Goal: Find specific page/section: Find specific page/section

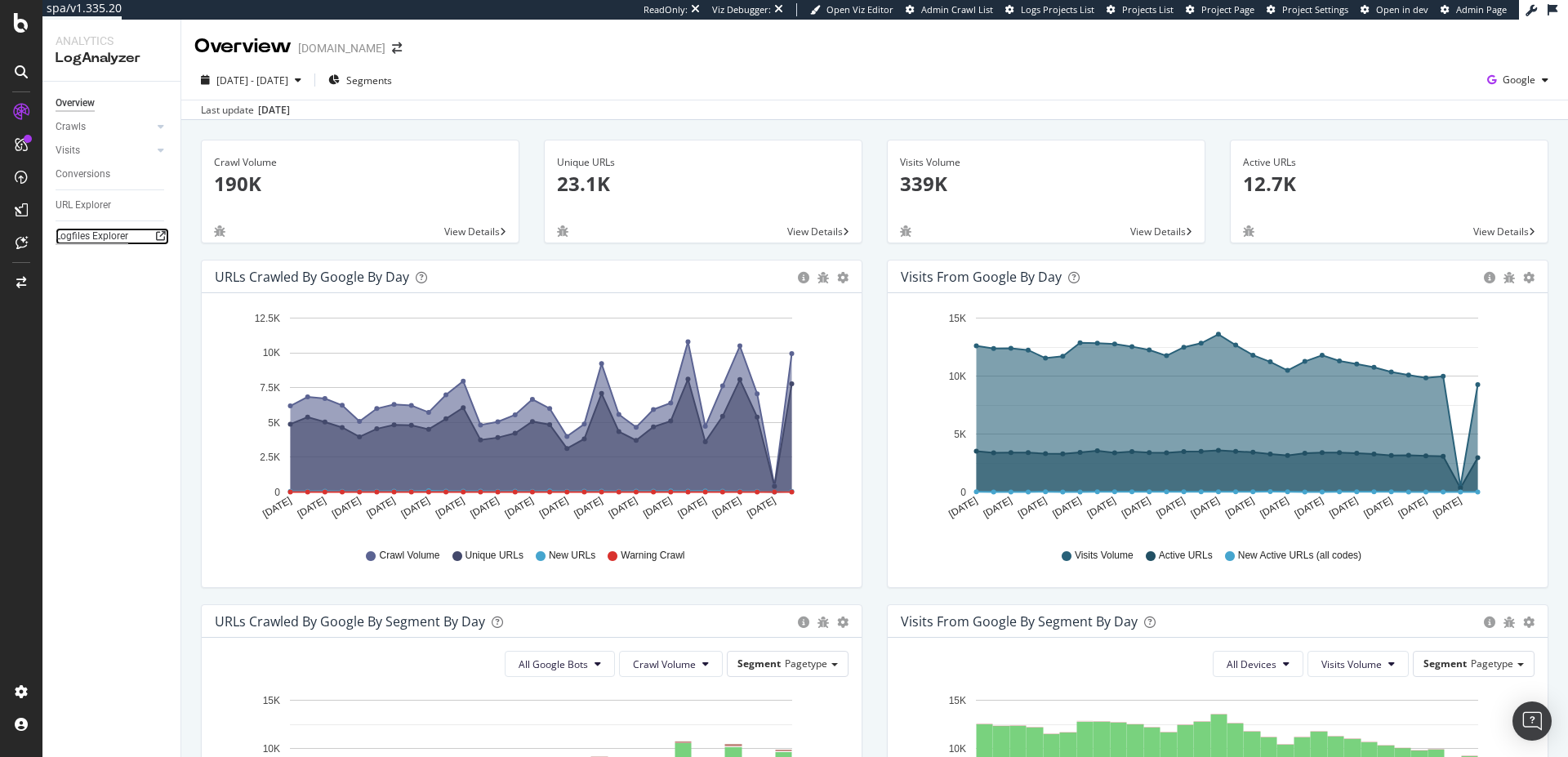
click at [114, 233] on div "Logfiles Explorer" at bounding box center [92, 236] width 73 height 17
click at [90, 241] on div "Logfiles Explorer" at bounding box center [92, 236] width 73 height 17
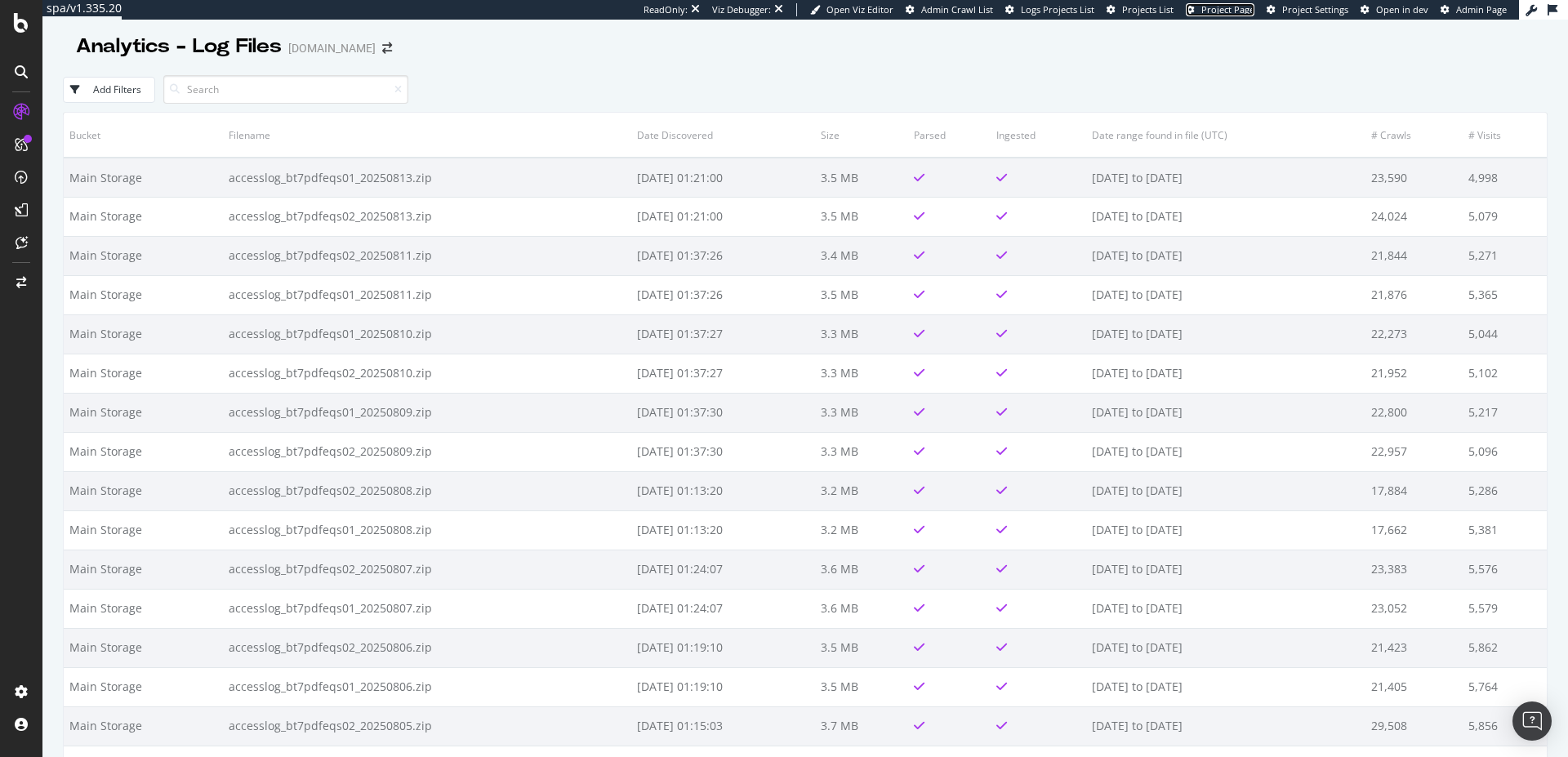
click at [1230, 14] on span "Project Page" at bounding box center [1228, 9] width 53 height 12
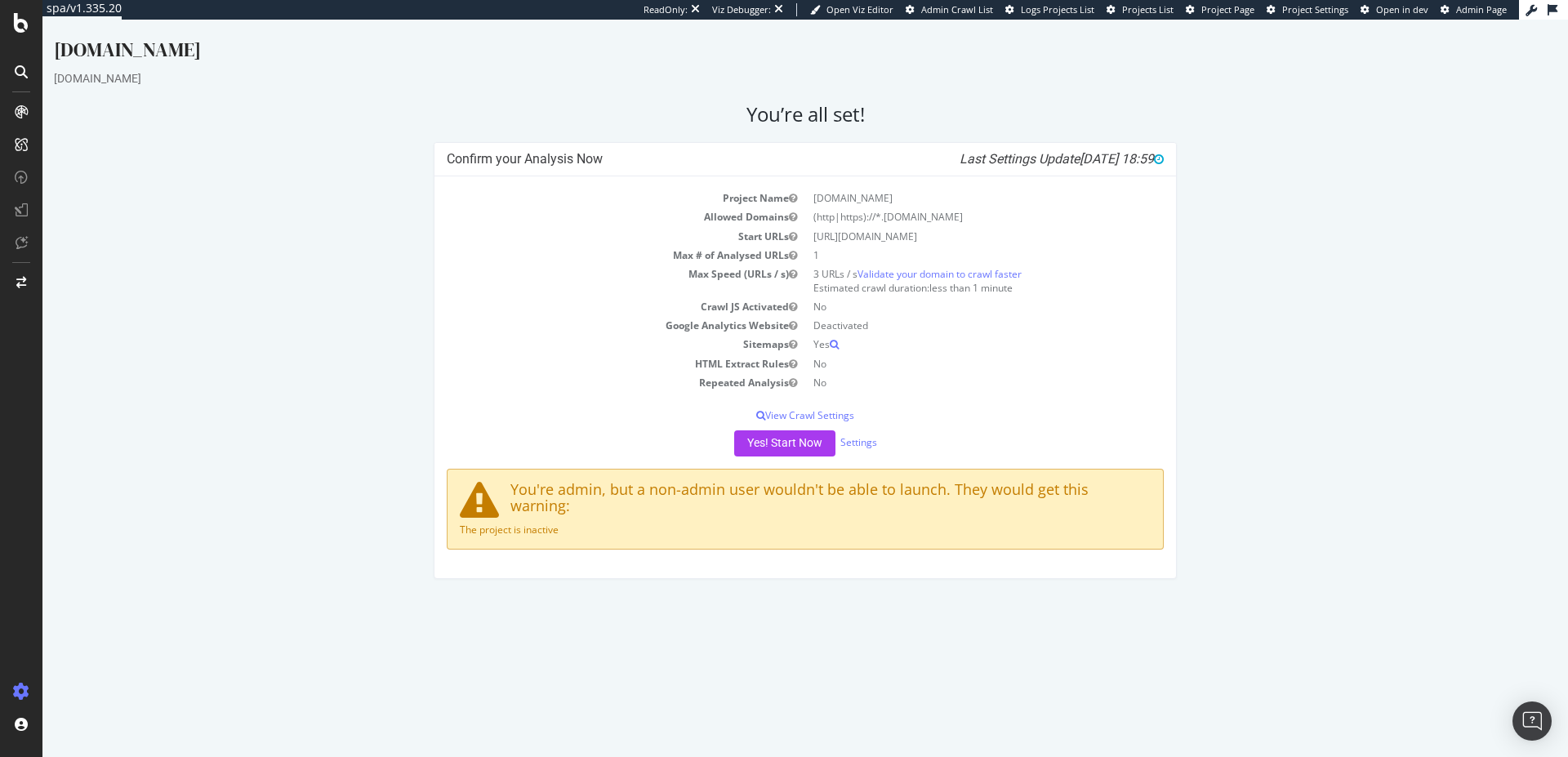
click at [171, 192] on div "Confirm your Analysis Now Last Settings Update 2025-06-24 18:59 Project Name ra…" at bounding box center [804, 368] width 1519 height 452
click at [1215, 9] on span "Project Page" at bounding box center [1228, 9] width 53 height 12
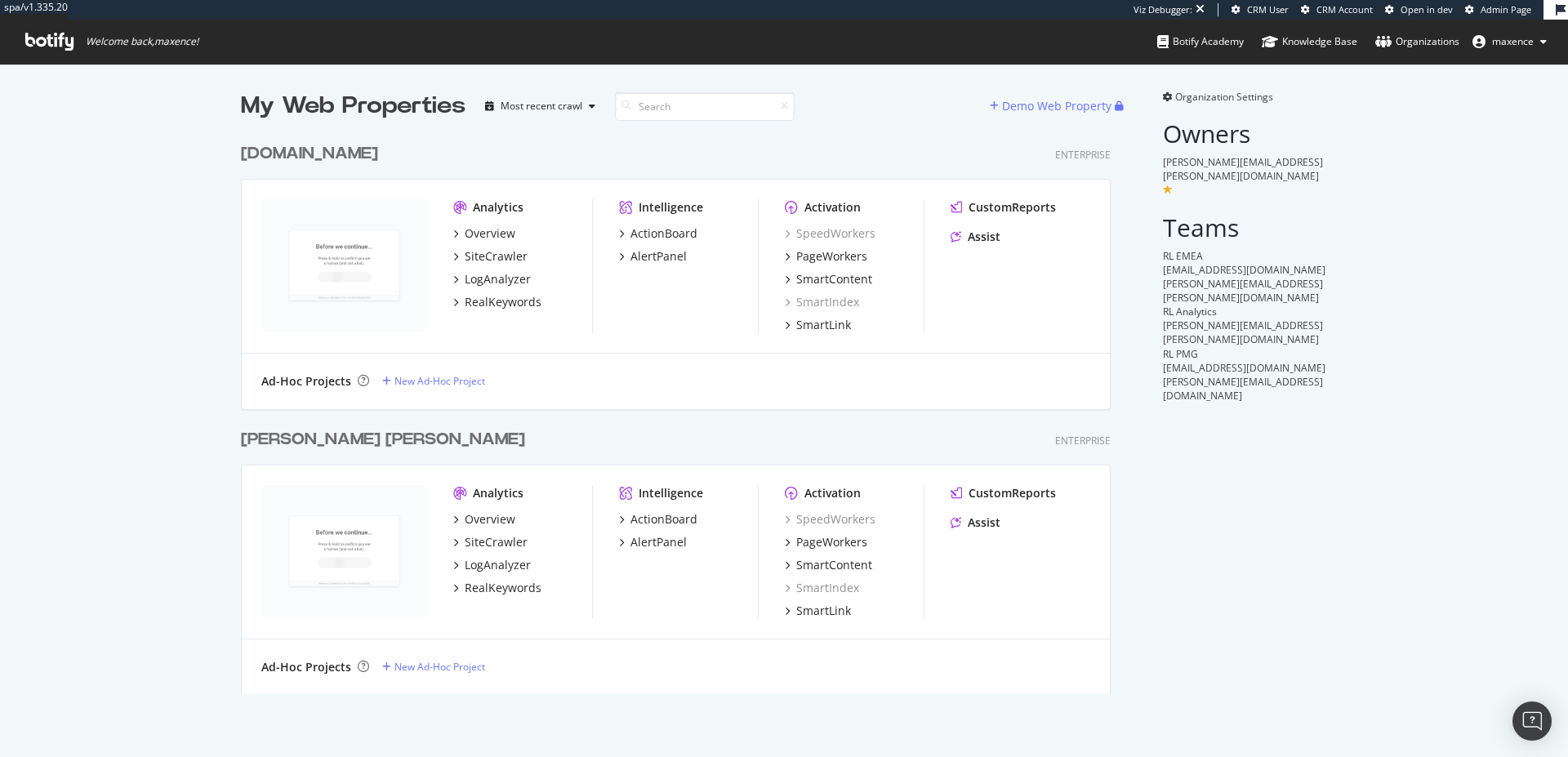
scroll to position [560, 870]
click at [331, 442] on div "[PERSON_NAME] [PERSON_NAME]" at bounding box center [383, 440] width 284 height 24
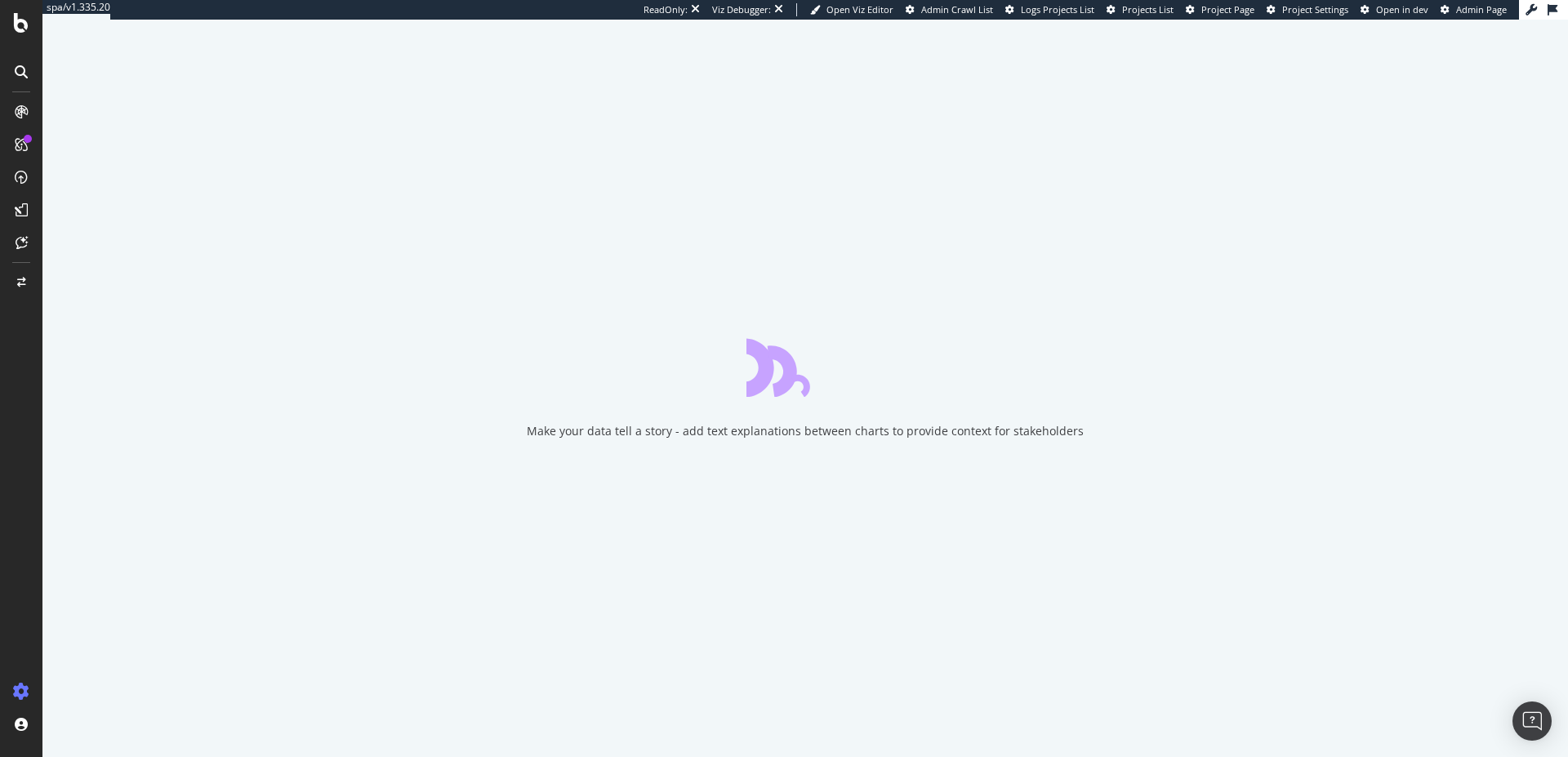
click at [1219, 17] on div "ReadOnly: Viz Debugger: Open Viz Editor Admin Crawl List Logs Projects List Pro…" at bounding box center [1081, 10] width 875 height 20
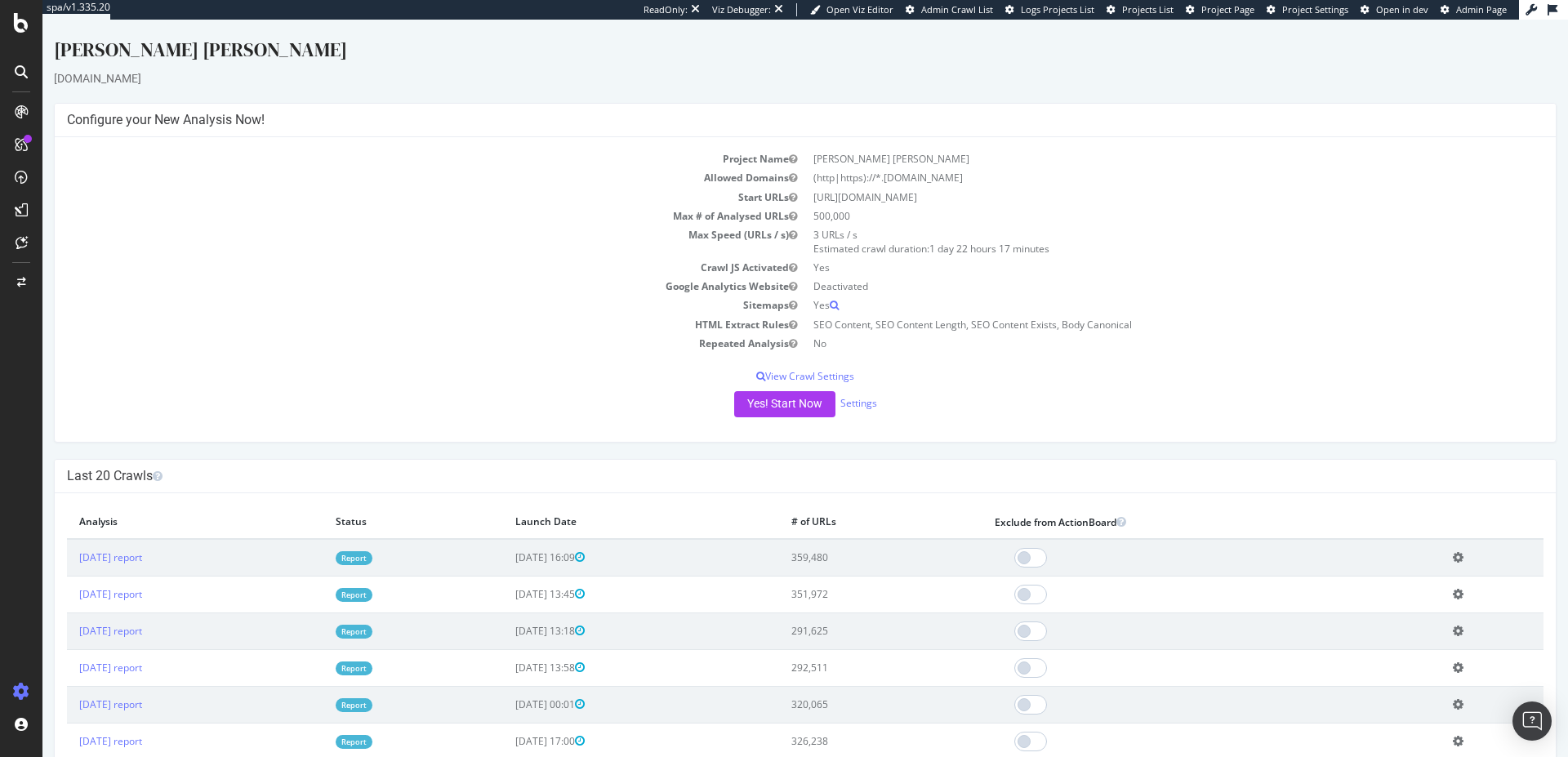
click at [1229, 12] on span "Project Page" at bounding box center [1228, 9] width 53 height 12
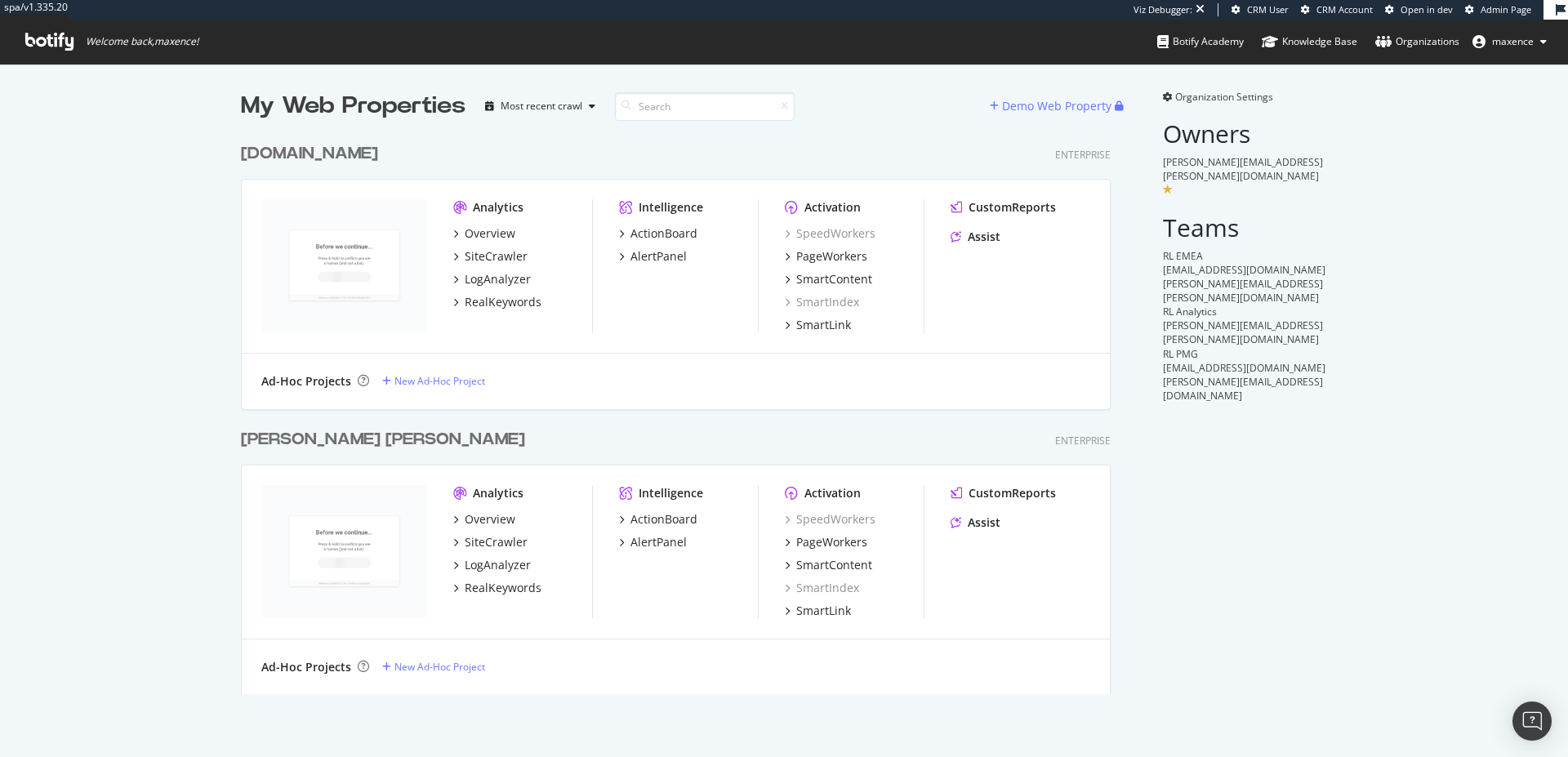
scroll to position [560, 870]
click at [276, 159] on div "[DOMAIN_NAME]" at bounding box center [309, 154] width 137 height 24
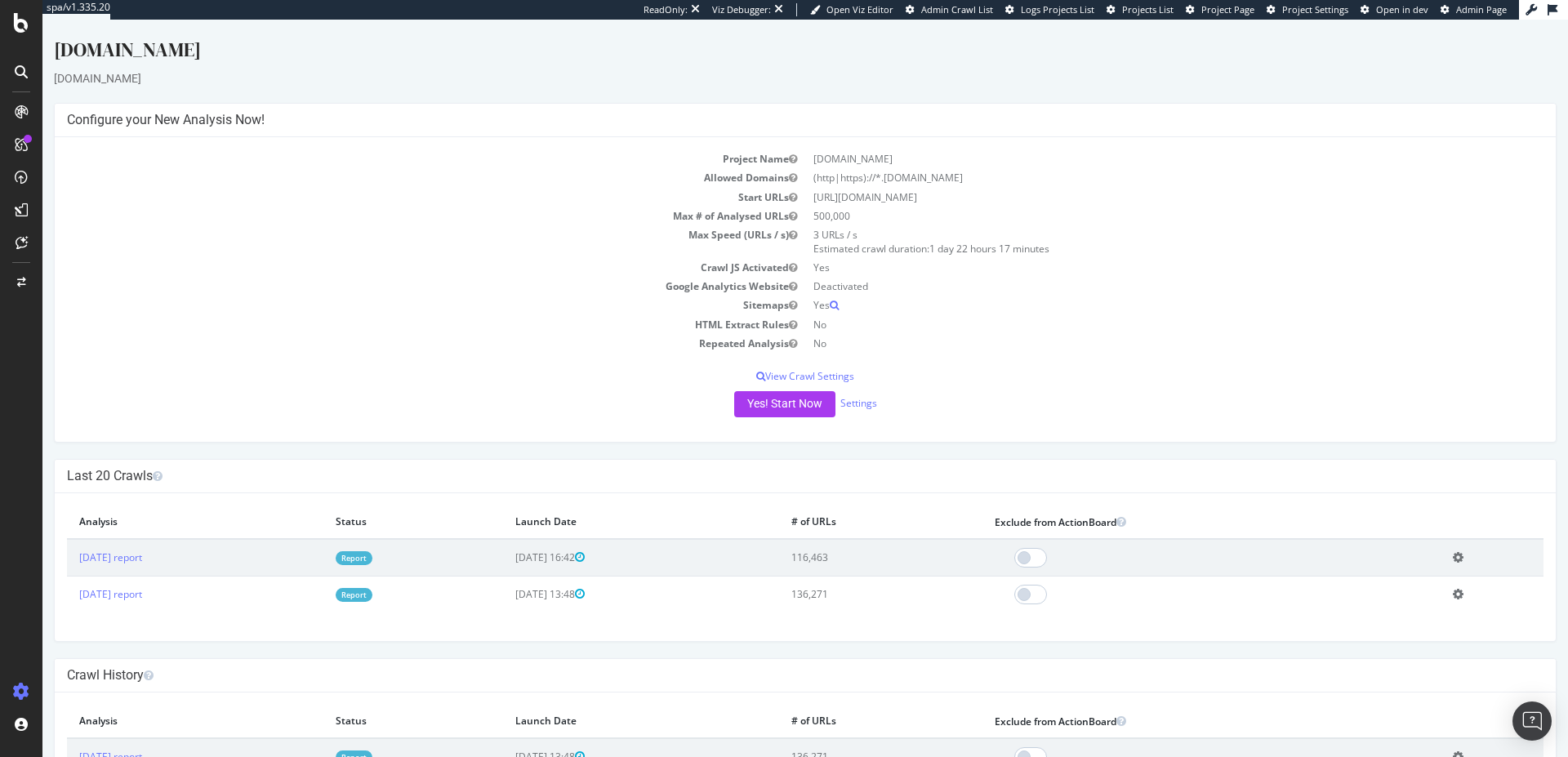
click at [1221, 8] on span "Project Page" at bounding box center [1228, 9] width 53 height 12
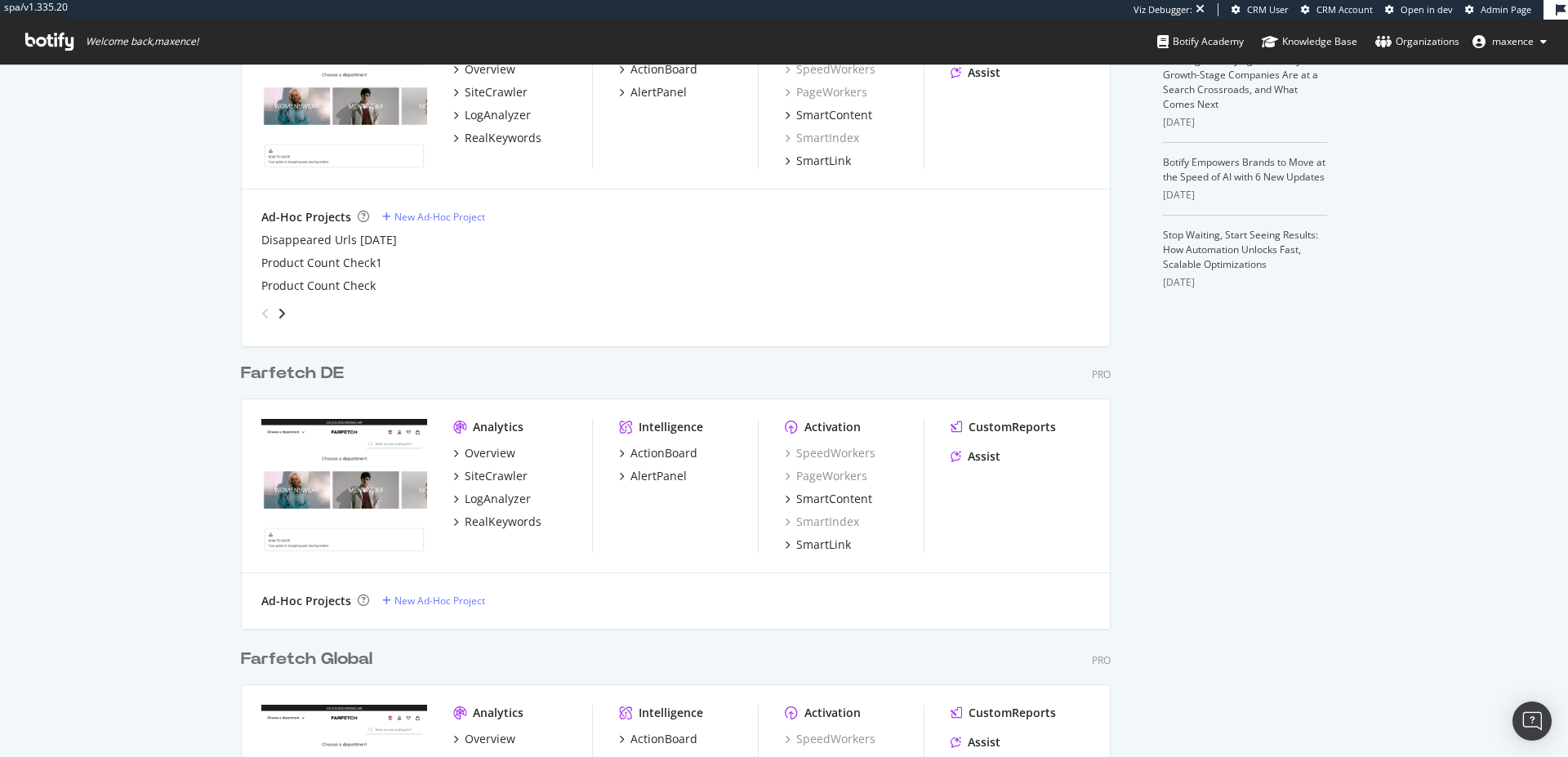
scroll to position [617, 0]
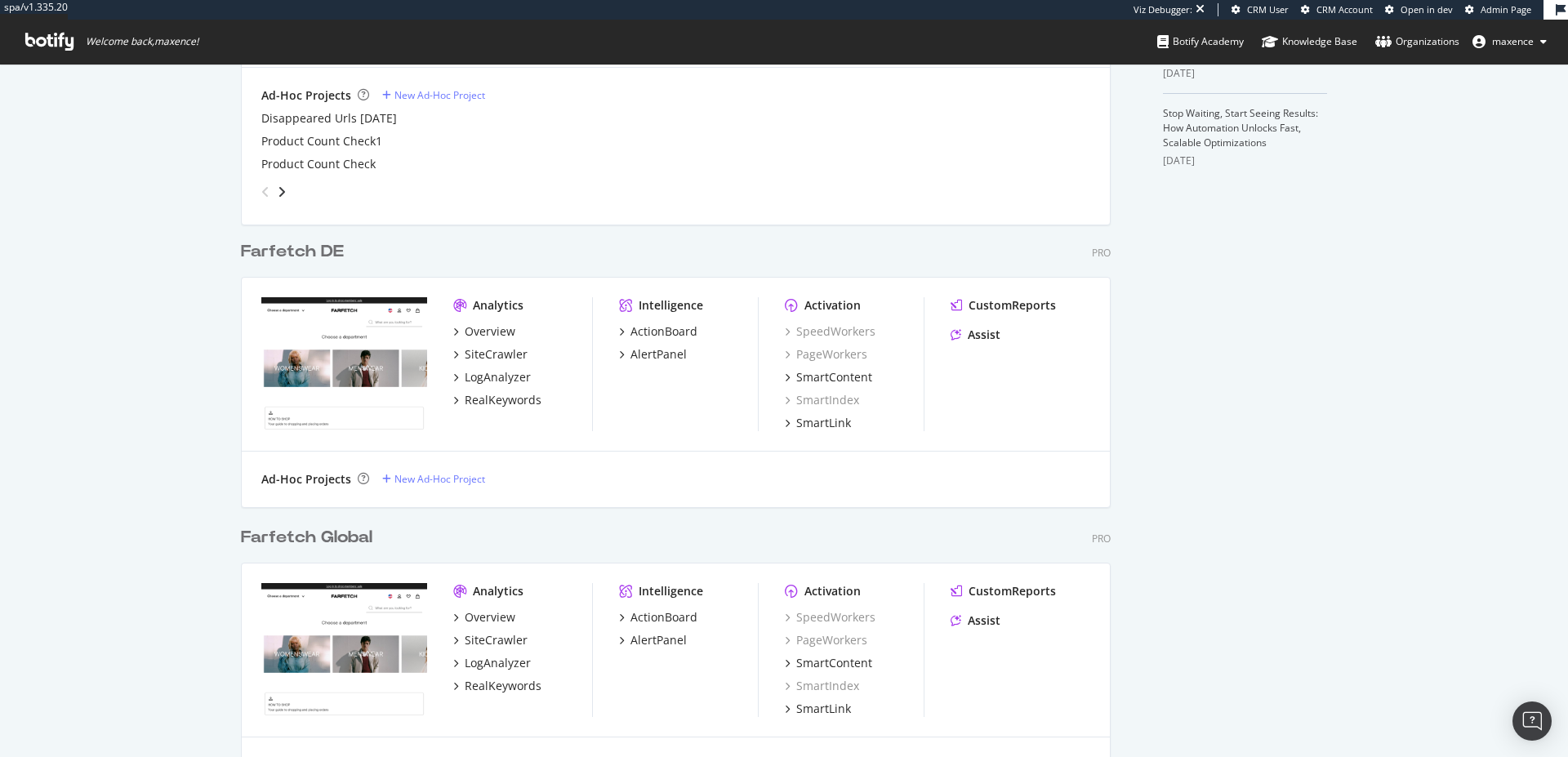
click at [294, 252] on div "Farfetch DE" at bounding box center [292, 252] width 103 height 24
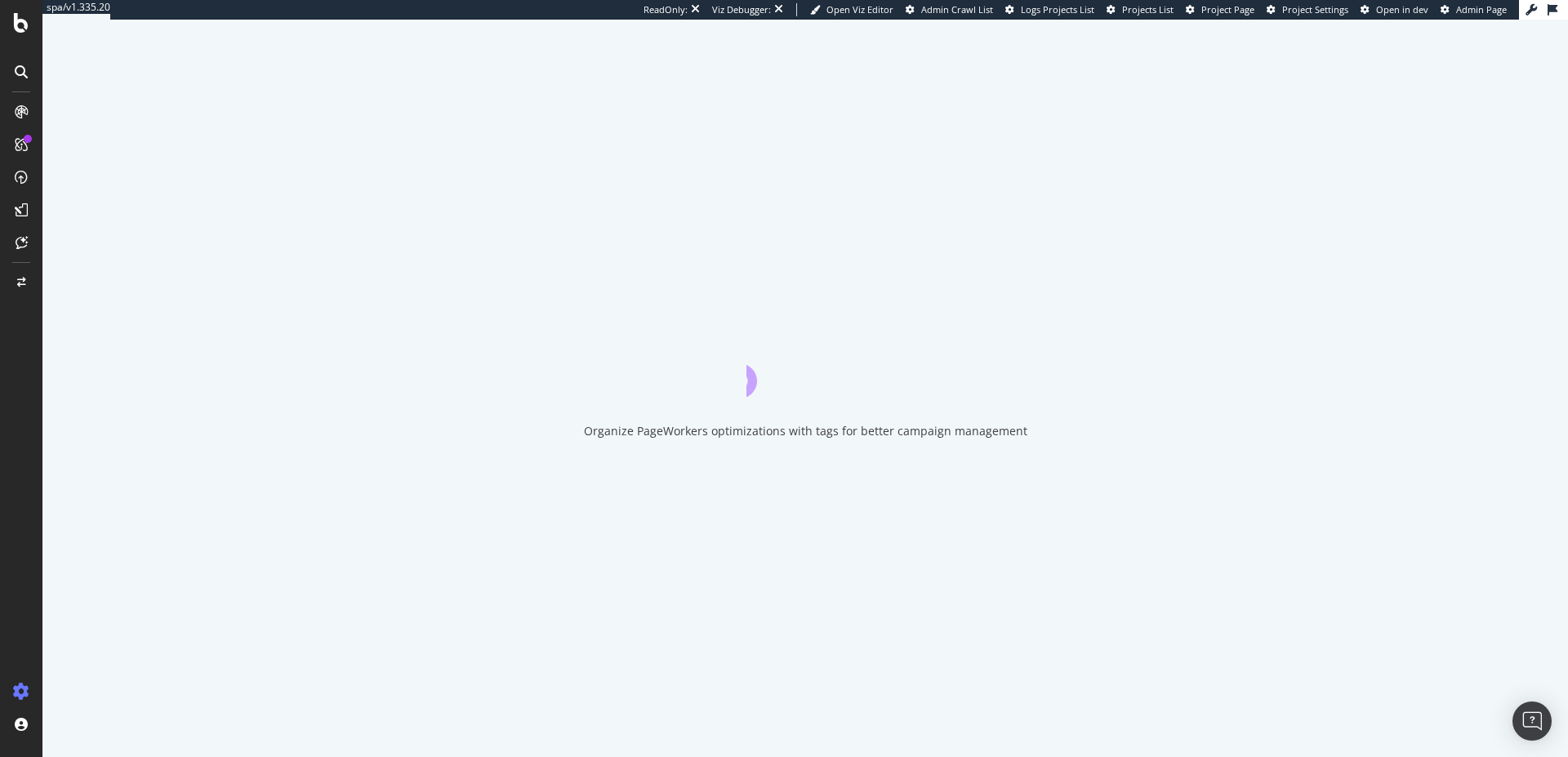
click at [1229, 16] on div "ReadOnly: Viz Debugger: Open Viz Editor Admin Crawl List Logs Projects List Pro…" at bounding box center [1081, 10] width 875 height 20
click at [1229, 12] on span "Project Page" at bounding box center [1228, 9] width 53 height 12
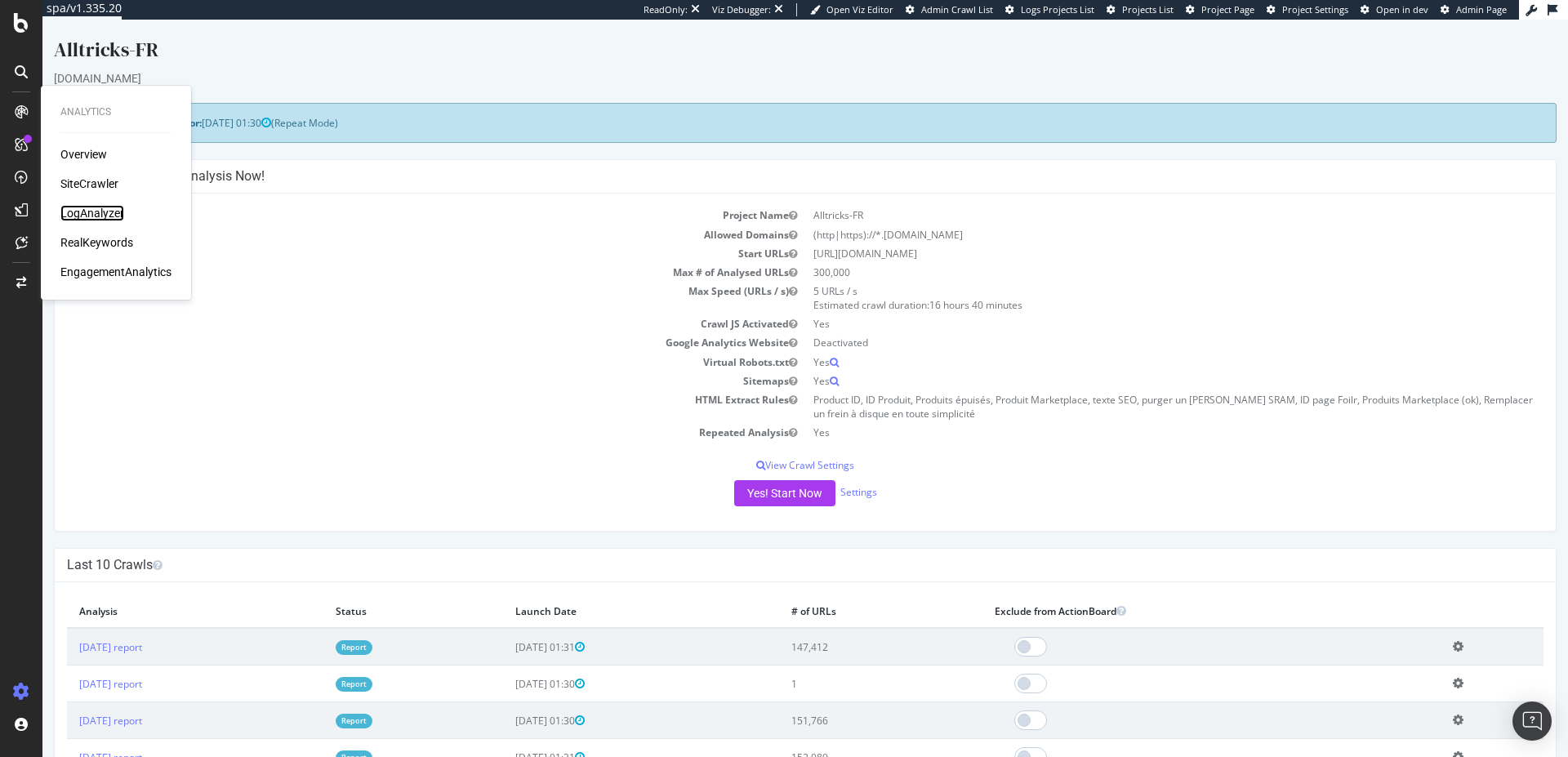
click at [100, 219] on div "LogAnalyzer" at bounding box center [92, 213] width 64 height 17
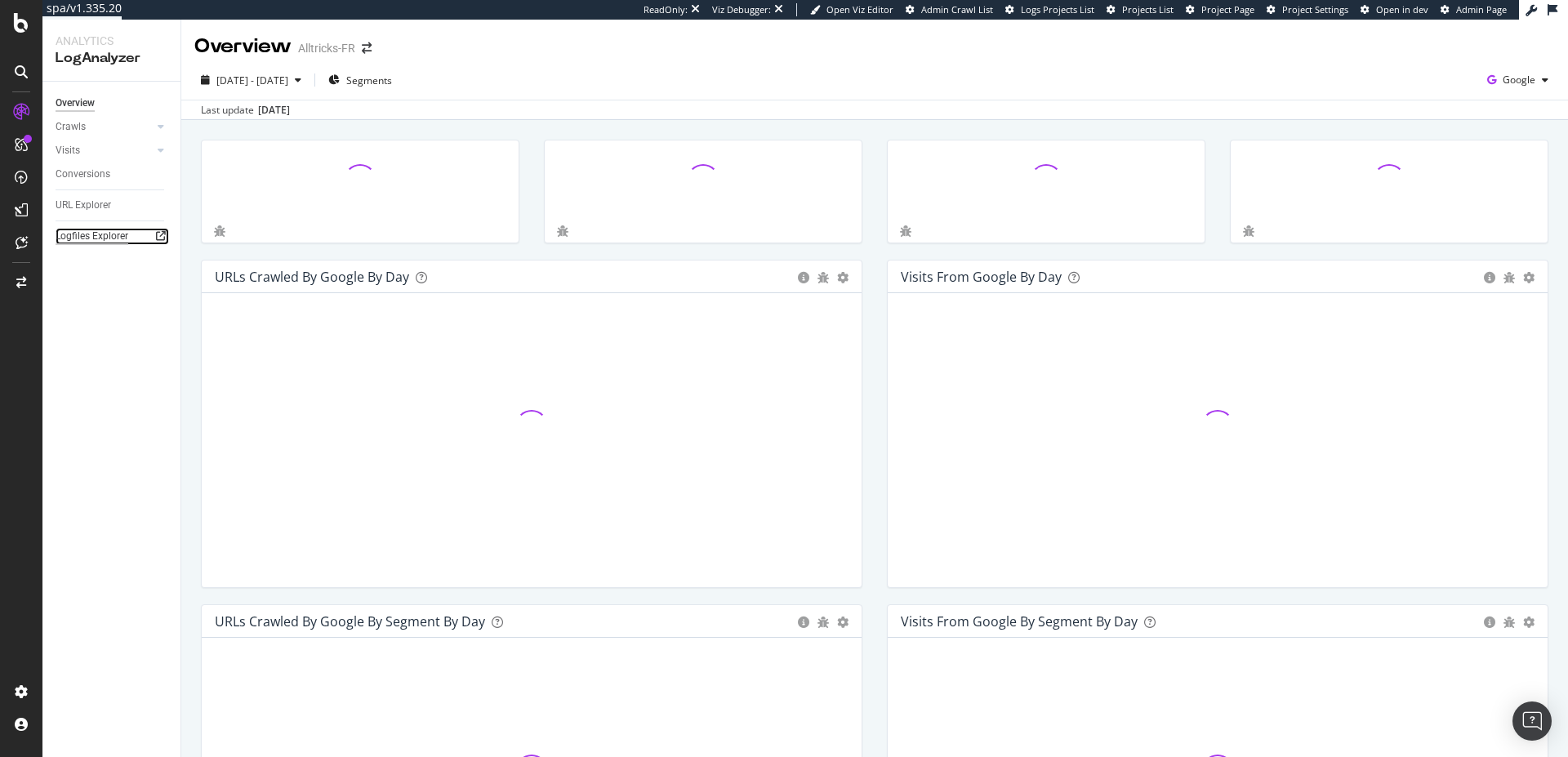
click at [112, 240] on div "Logfiles Explorer" at bounding box center [92, 236] width 73 height 17
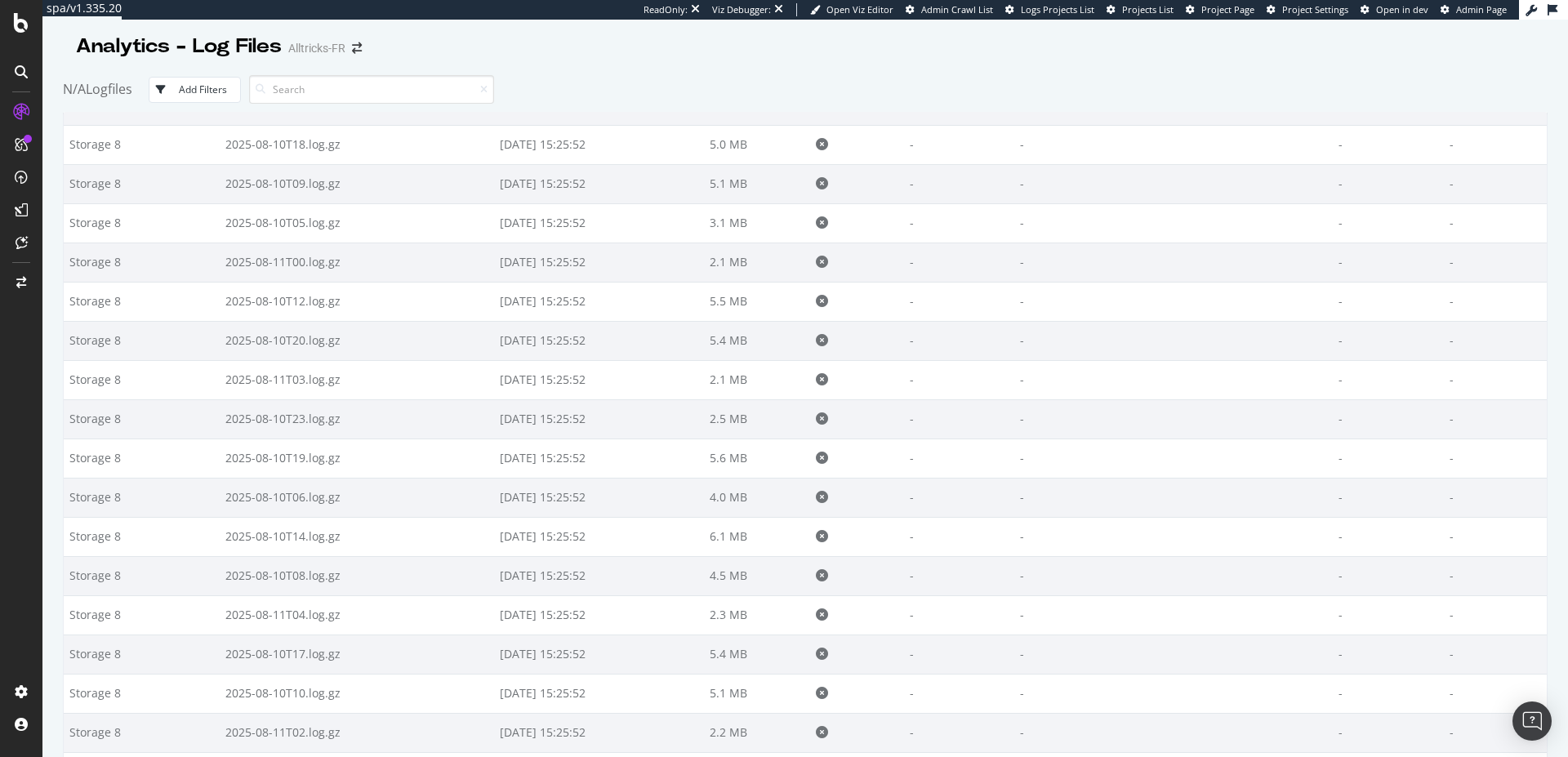
scroll to position [897, 0]
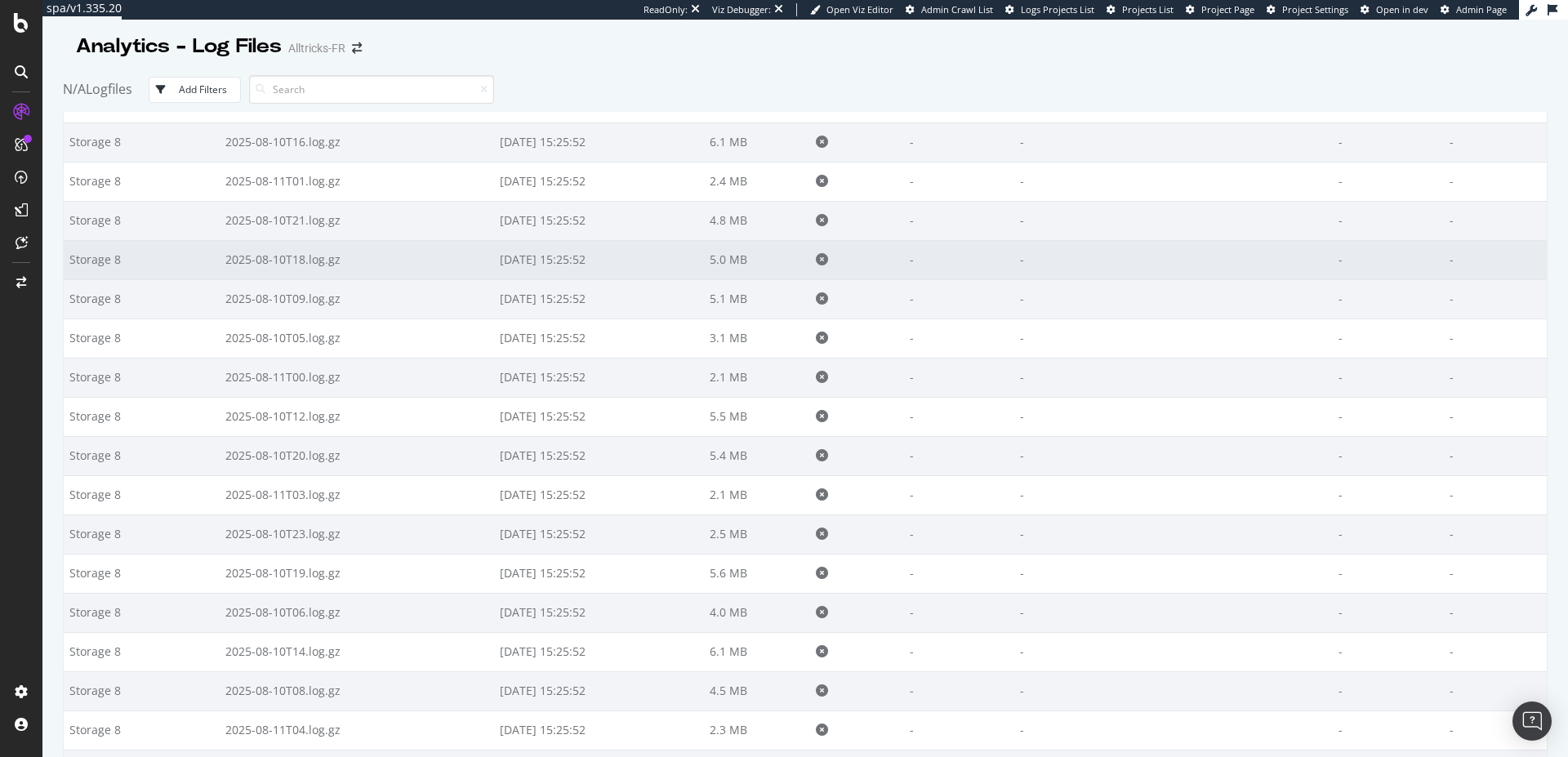
click at [849, 265] on td at bounding box center [857, 260] width 94 height 39
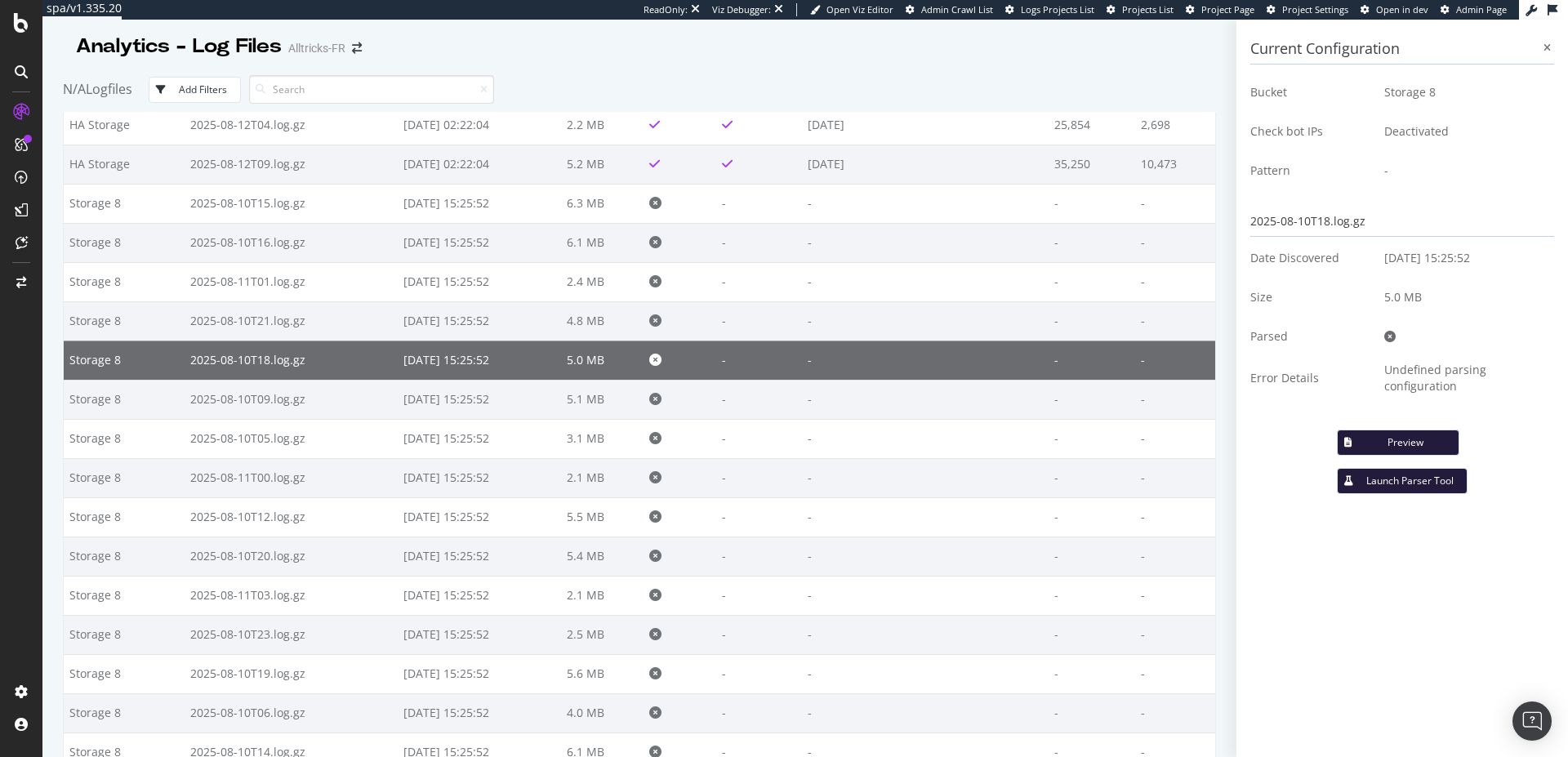
scroll to position [0, 0]
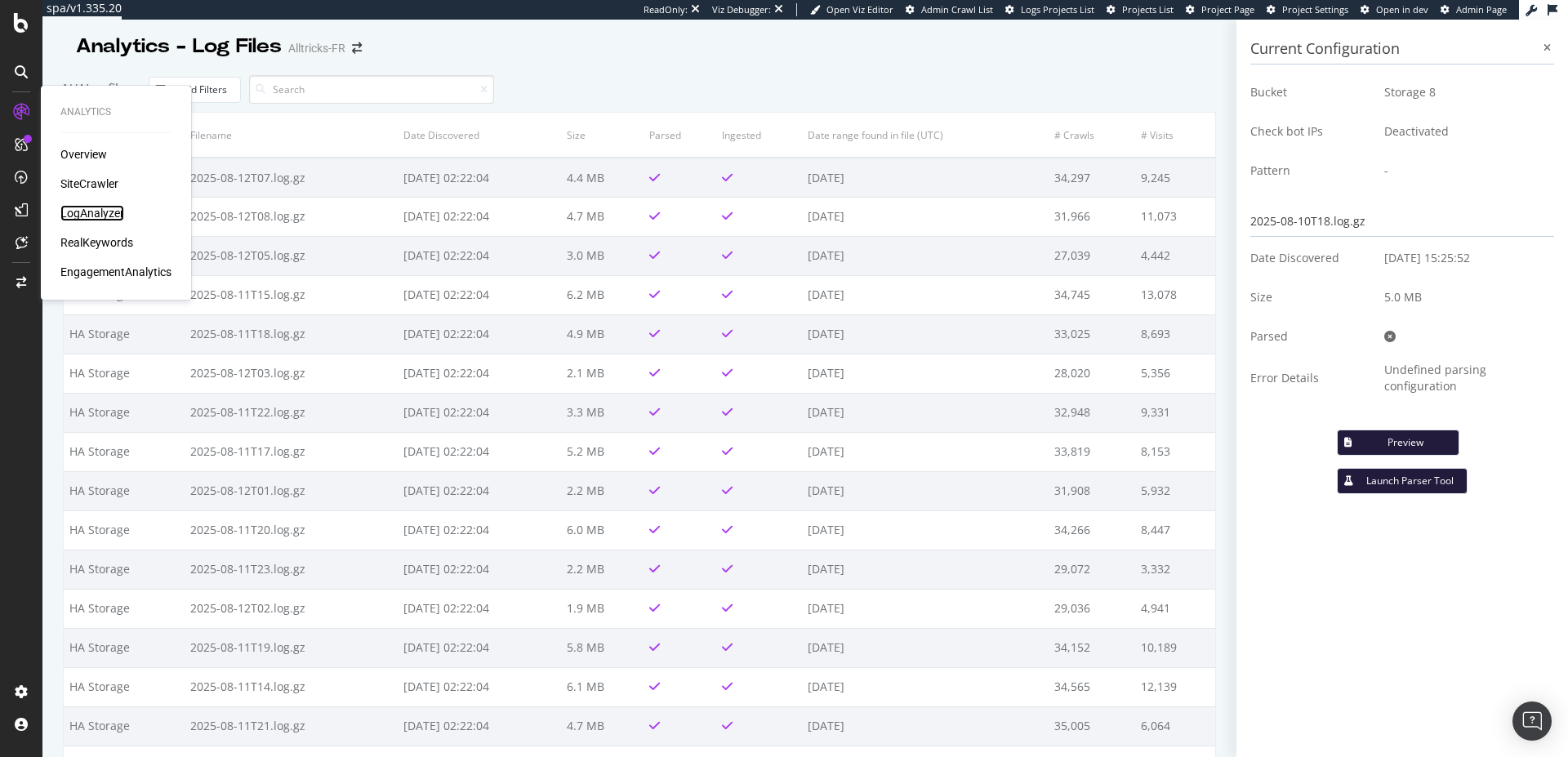
click at [91, 215] on div "LogAnalyzer" at bounding box center [92, 213] width 64 height 17
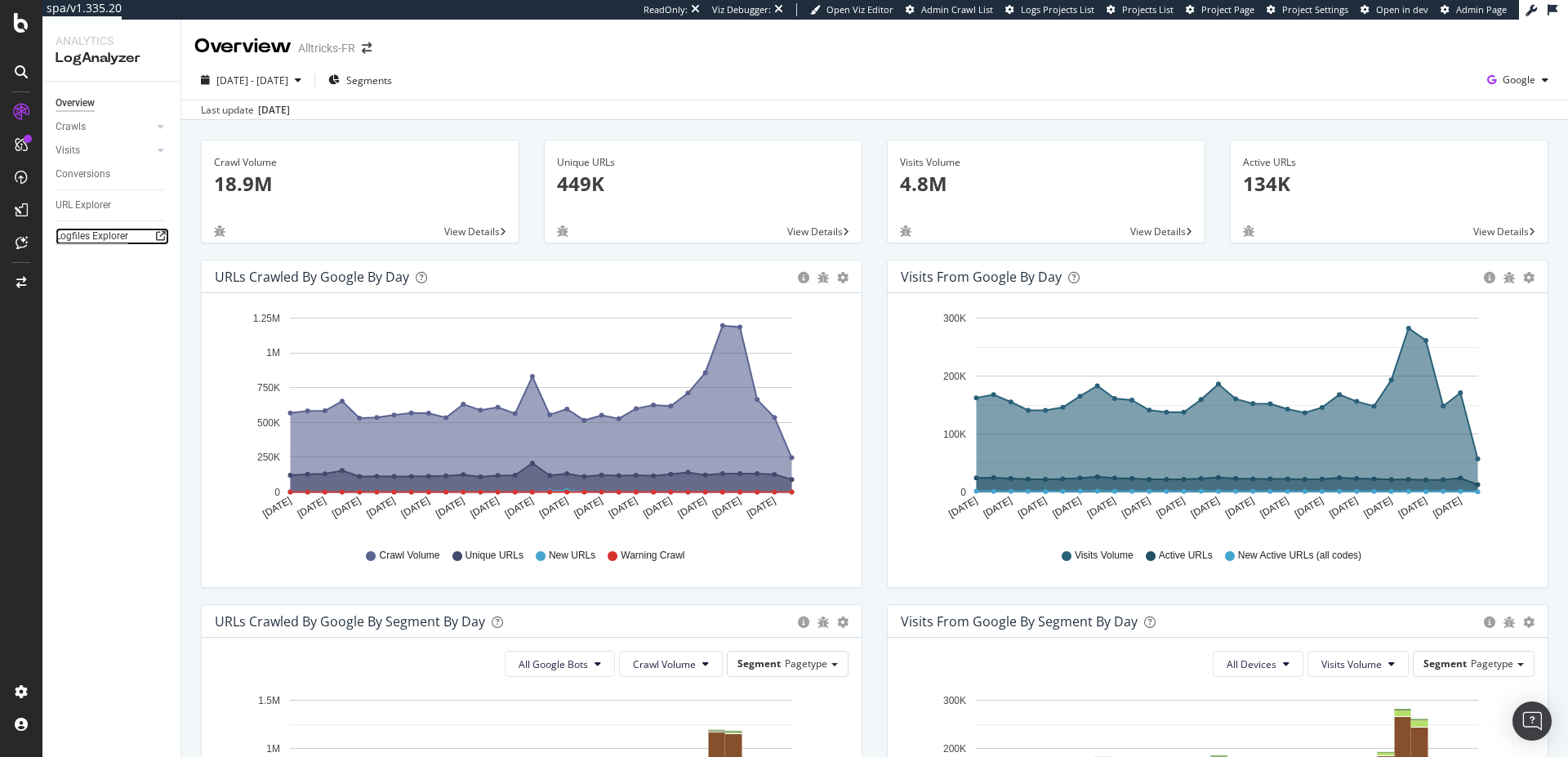
click at [79, 236] on div "Logfiles Explorer" at bounding box center [92, 236] width 73 height 17
